Goal: Navigation & Orientation: Find specific page/section

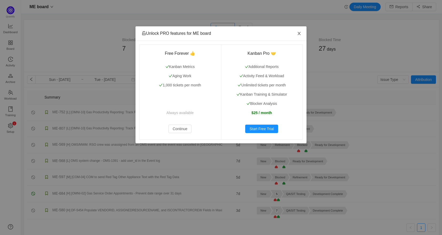
click at [299, 34] on icon "icon: close" at bounding box center [299, 33] width 4 height 4
click at [299, 33] on icon "icon: close" at bounding box center [299, 33] width 4 height 4
click at [190, 132] on button "Continue" at bounding box center [179, 128] width 23 height 8
click at [170, 128] on button "Continue" at bounding box center [179, 128] width 23 height 8
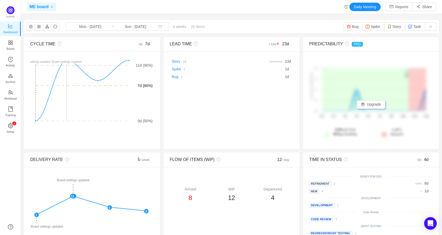
click at [50, 6] on icon "icon: down" at bounding box center [51, 6] width 3 height 3
click at [53, 7] on div "ME board" at bounding box center [41, 7] width 29 height 8
click at [84, 10] on div "ME board Daily Meeting Reports Share" at bounding box center [231, 7] width 409 height 8
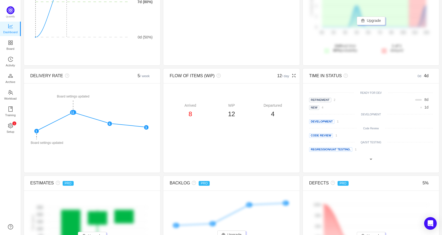
scroll to position [75, 0]
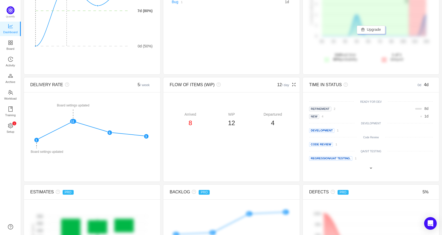
click at [292, 86] on icon "icon: fullscreen" at bounding box center [294, 84] width 4 height 4
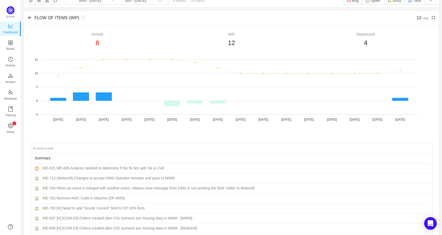
scroll to position [0, 0]
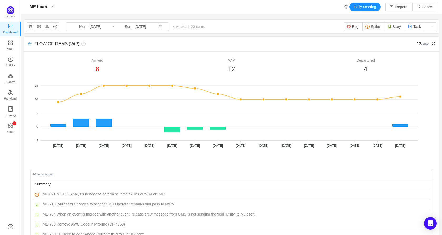
click at [30, 44] on icon "icon: arrow-left" at bounding box center [29, 43] width 3 height 3
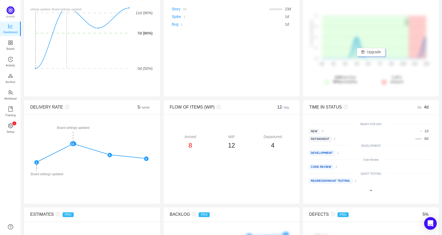
scroll to position [53, 0]
click at [8, 44] on span "Board" at bounding box center [11, 48] width 8 height 11
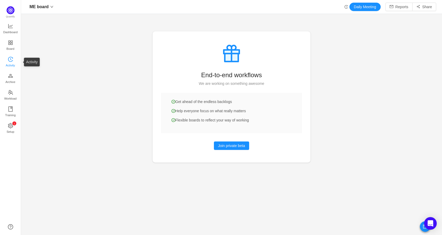
click at [7, 63] on span "Activity" at bounding box center [10, 65] width 9 height 11
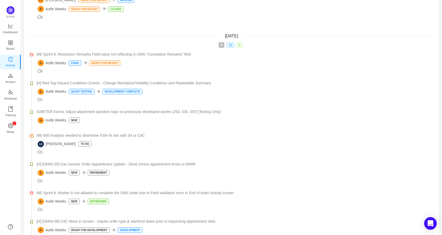
scroll to position [1052, 0]
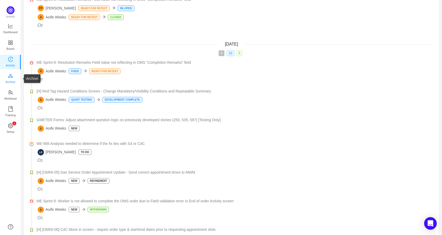
click at [13, 77] on link "Archive" at bounding box center [10, 78] width 5 height 11
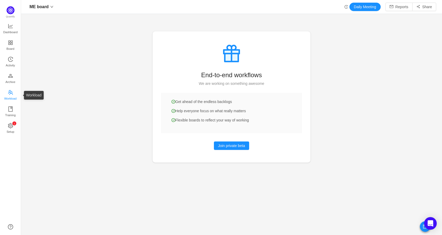
click at [8, 93] on icon "icon: team" at bounding box center [10, 92] width 5 height 5
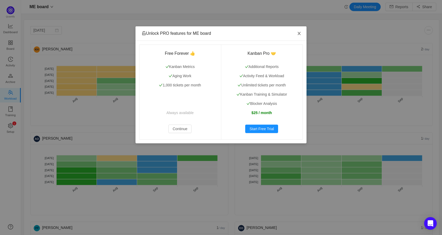
click at [300, 33] on icon "icon: close" at bounding box center [299, 33] width 3 height 3
click at [298, 33] on icon "icon: close" at bounding box center [299, 33] width 4 height 4
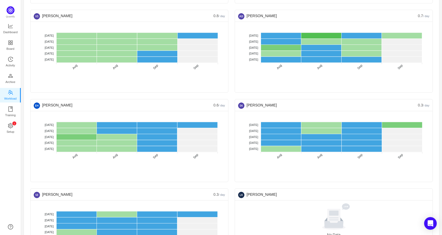
scroll to position [494, 0]
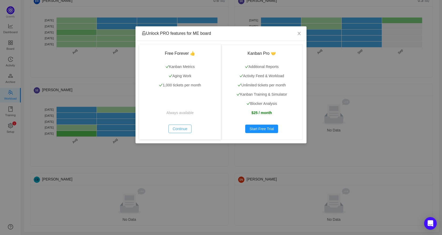
click at [171, 128] on button "Continue" at bounding box center [179, 128] width 23 height 8
click at [299, 32] on icon "icon: close" at bounding box center [299, 33] width 4 height 4
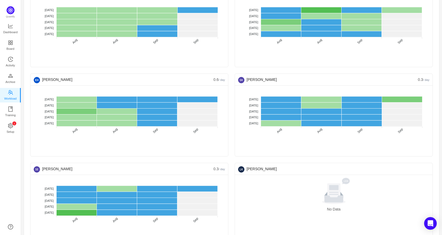
scroll to position [310, 0]
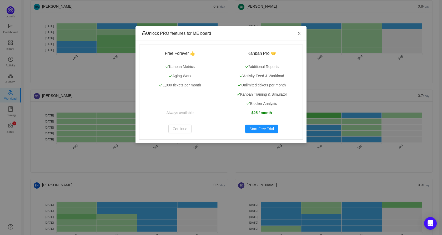
click at [298, 34] on icon "icon: close" at bounding box center [299, 33] width 4 height 4
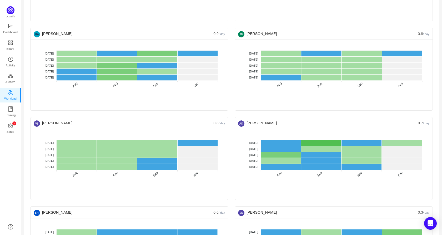
scroll to position [258, 0]
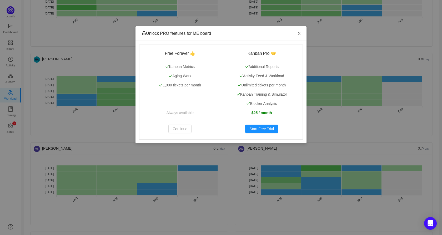
click at [297, 34] on icon "icon: close" at bounding box center [299, 33] width 4 height 4
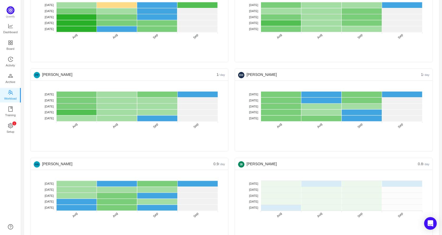
scroll to position [152, 0]
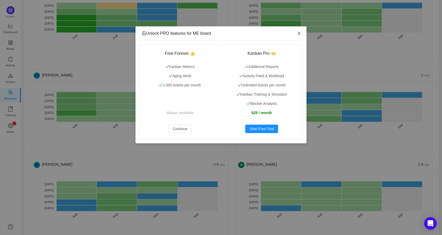
click at [299, 32] on icon "icon: close" at bounding box center [299, 33] width 4 height 4
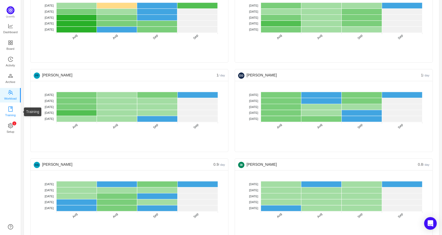
click at [13, 109] on icon "icon: book" at bounding box center [10, 108] width 5 height 5
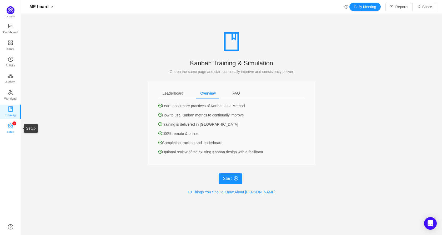
click at [7, 133] on span "Setup" at bounding box center [11, 131] width 8 height 11
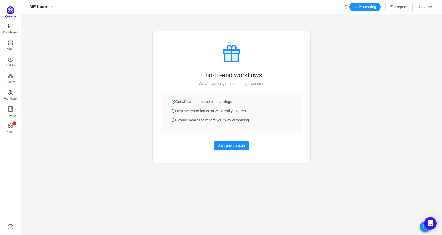
click at [10, 12] on img at bounding box center [11, 10] width 8 height 8
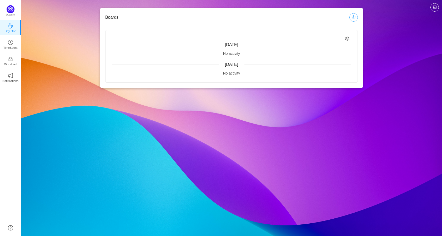
click at [353, 19] on button "button" at bounding box center [353, 17] width 8 height 8
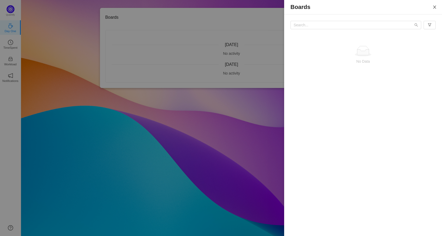
click at [434, 6] on icon "icon: close" at bounding box center [434, 7] width 4 height 4
